Goal: Task Accomplishment & Management: Use online tool/utility

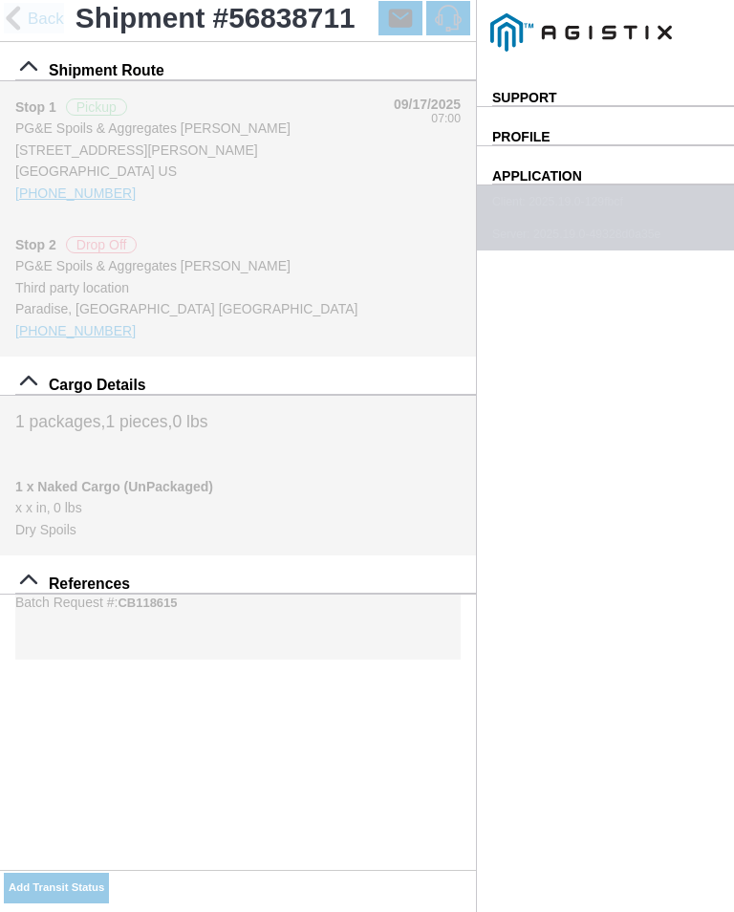
click at [109, 887] on button "Add Transit Status" at bounding box center [56, 888] width 105 height 31
click at [0, 0] on select "Select Arrive at Drop Off Arrive at Pickup Break Start Break Stop Depart Drop O…" at bounding box center [0, 0] width 0 height 0
select select "DPTPULOC"
click at [0, 0] on div "Location" at bounding box center [0, 0] width 0 height 0
click at [0, 0] on ion-buttons "Cancel" at bounding box center [0, 0] width 0 height 0
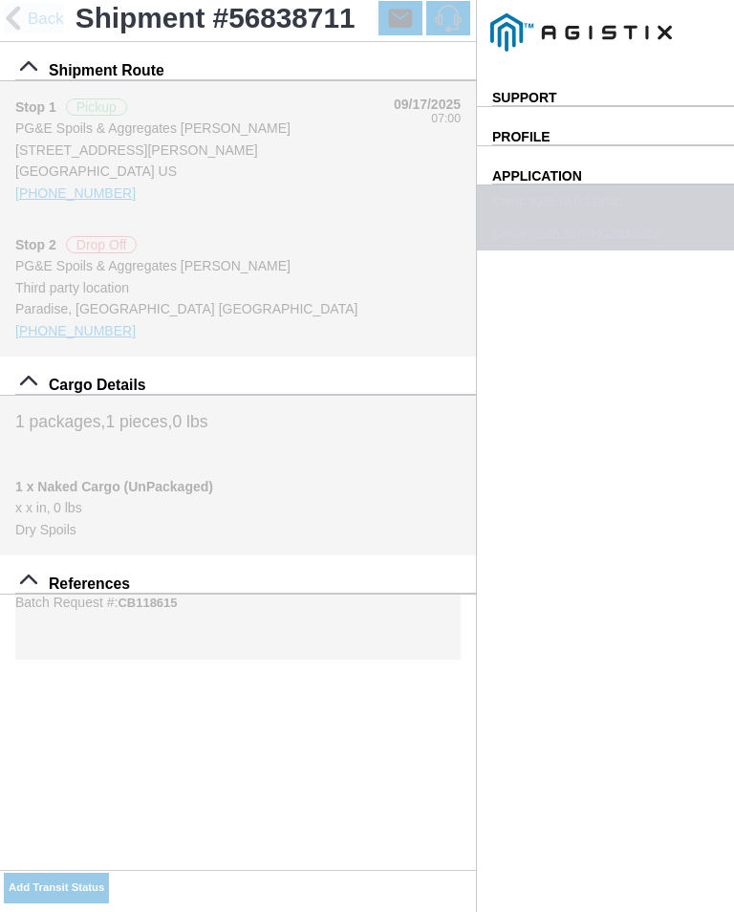
click at [0, 0] on ion-backdrop at bounding box center [0, 0] width 0 height 0
click at [0, 0] on input "06:11" at bounding box center [0, 0] width 0 height 0
type input "07:15"
click at [0, 0] on slot "Use My Location" at bounding box center [0, 0] width 0 height 0
type input "Paradise"
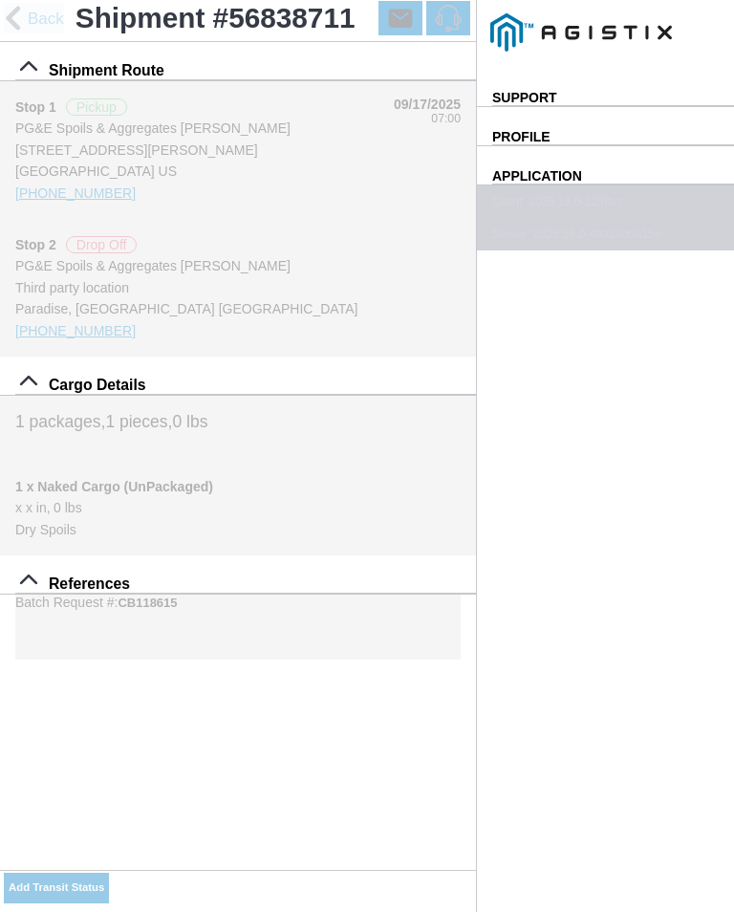
click at [0, 0] on select "Select 1" x 3" Rock 1" x 4" Rock 2" x 4" Rock Asphalt Cold Patch Backfill Spec …" at bounding box center [0, 0] width 0 height 0
select select "708654"
click at [0, 0] on button "SAVE" at bounding box center [0, 0] width 0 height 0
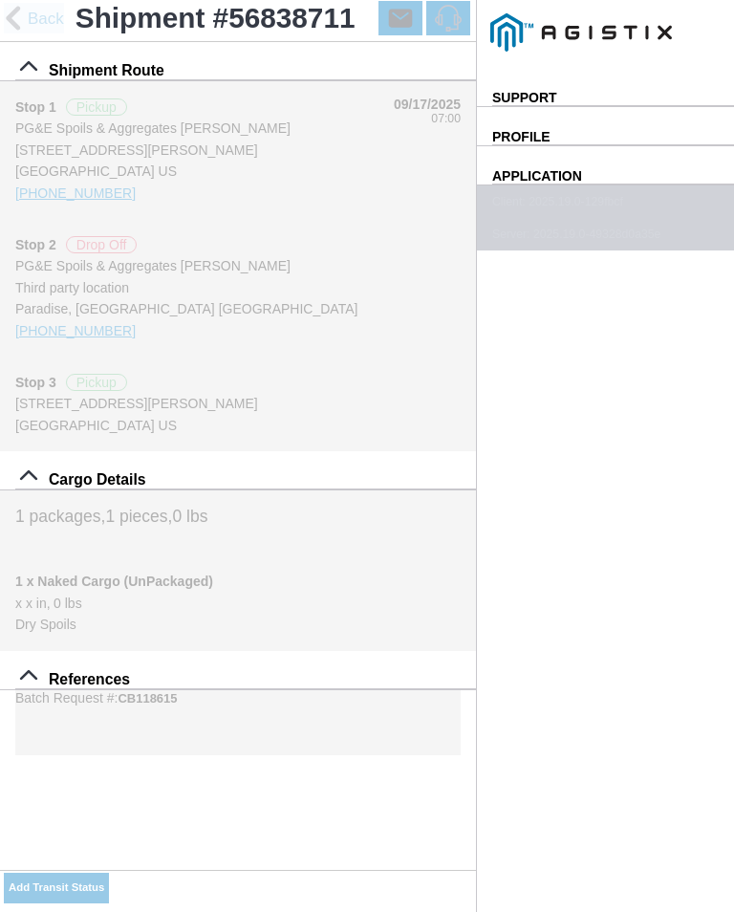
click at [109, 878] on button "Add Transit Status" at bounding box center [56, 888] width 105 height 31
click at [0, 0] on select "Select Arrive at Drop Off Arrive at Pickup Break Start Break Stop Depart Drop O…" at bounding box center [0, 0] width 0 height 0
select select "ARVPULOC"
click at [0, 0] on input "06:52" at bounding box center [0, 0] width 0 height 0
type input "07:55"
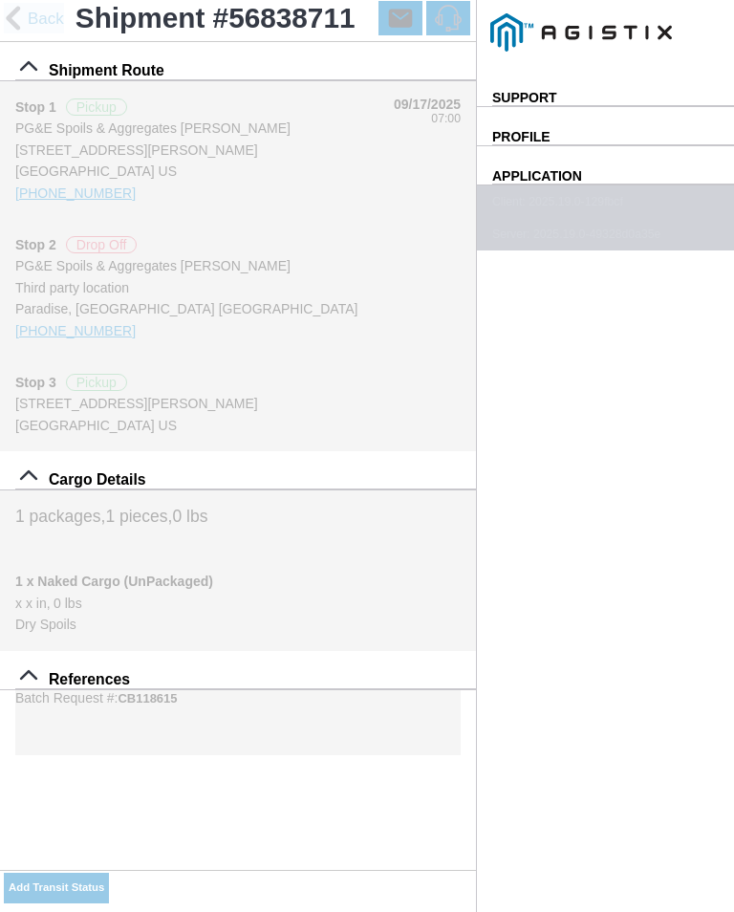
click at [0, 0] on select "Select Arrive at Drop Off Arrive at Pickup Break Start Break Stop Depart Drop O…" at bounding box center [0, 0] width 0 height 0
click at [0, 0] on slot "Use My Location" at bounding box center [0, 0] width 0 height 0
type input "Paradise"
click at [0, 0] on span "SAVE" at bounding box center [0, 0] width 0 height 0
click at [109, 877] on button "Add Transit Status" at bounding box center [56, 888] width 105 height 31
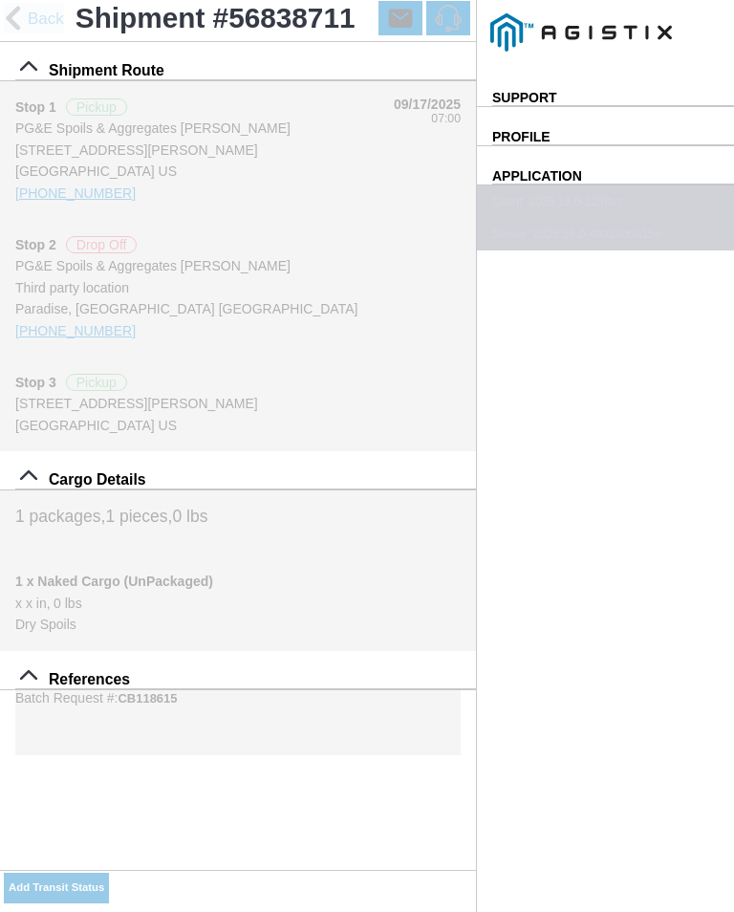
click at [0, 0] on select "Select Arrive at Drop Off Arrive at Pickup Break Start Break Stop Depart Drop O…" at bounding box center [0, 0] width 0 height 0
select select "DPTPULOC"
click at [0, 0] on ion-label "Material *" at bounding box center [0, 0] width 0 height 0
click at [0, 0] on select "Select 1" x 3" Rock 1" x 4" Rock 2" x 4" Rock Asphalt Cold Patch Backfill Spec …" at bounding box center [0, 0] width 0 height 0
select select "708654"
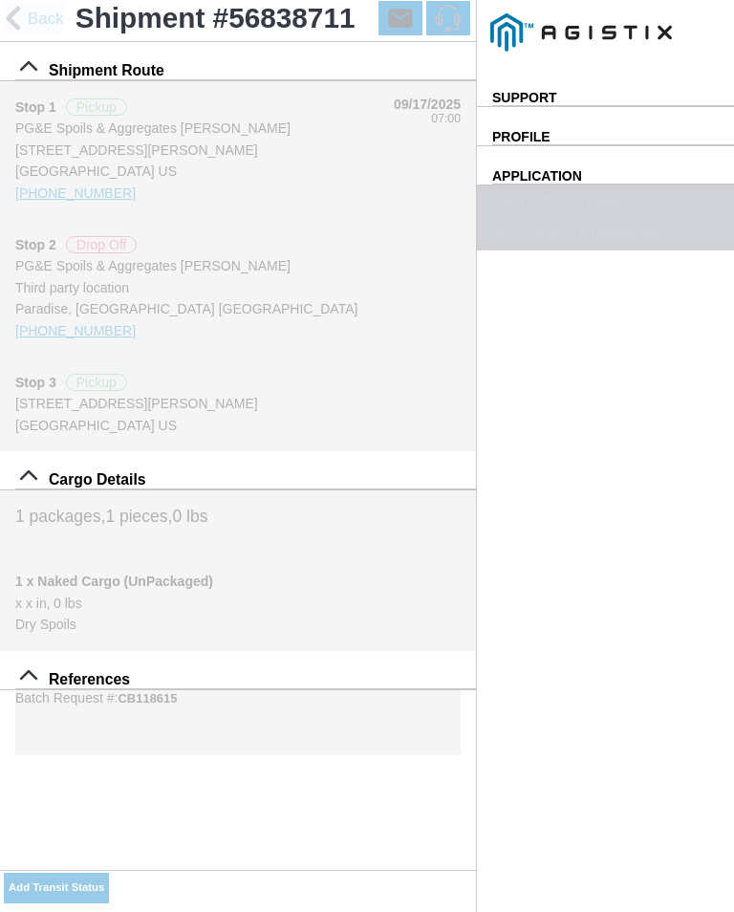
click at [0, 0] on input "06:57" at bounding box center [0, 0] width 0 height 0
